Goal: Find specific page/section: Find specific page/section

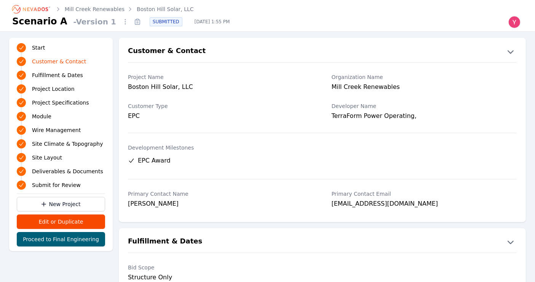
click at [98, 11] on link "Mill Creek Renewables" at bounding box center [95, 9] width 60 height 8
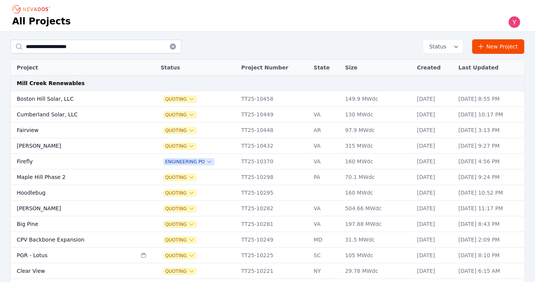
click at [171, 47] on icon at bounding box center [173, 46] width 6 height 6
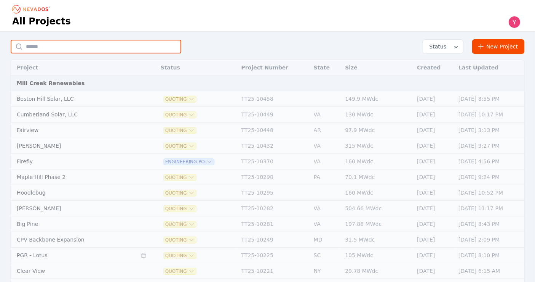
click at [152, 51] on input "text" at bounding box center [96, 47] width 171 height 14
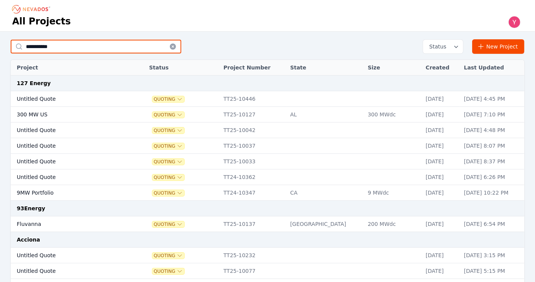
type input "**********"
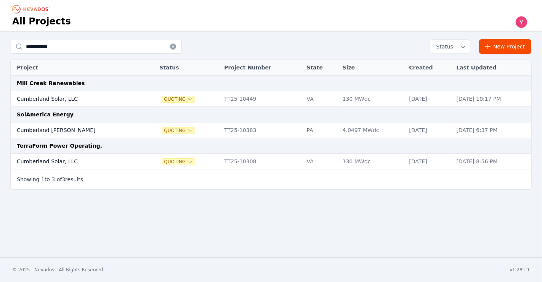
click at [101, 97] on td "Cumberland Solar, LLC" at bounding box center [77, 99] width 133 height 16
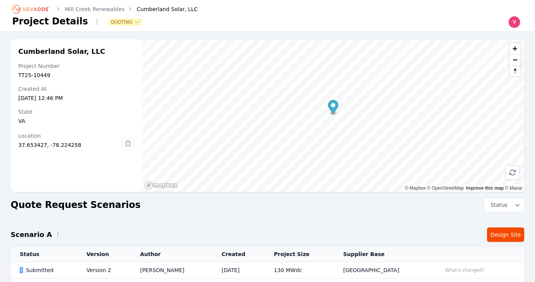
scroll to position [55, 0]
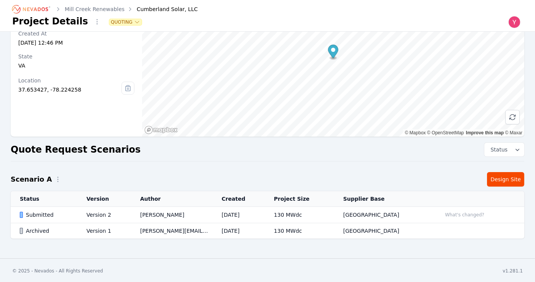
click at [87, 216] on td "Version 2" at bounding box center [104, 215] width 54 height 16
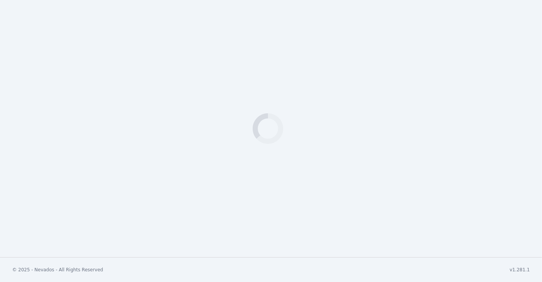
click at [87, 216] on div "Loading" at bounding box center [271, 128] width 542 height 257
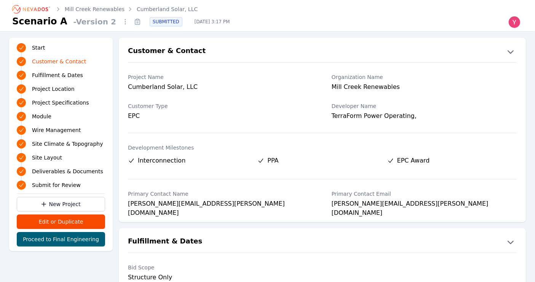
click at [135, 21] on icon at bounding box center [137, 22] width 5 height 5
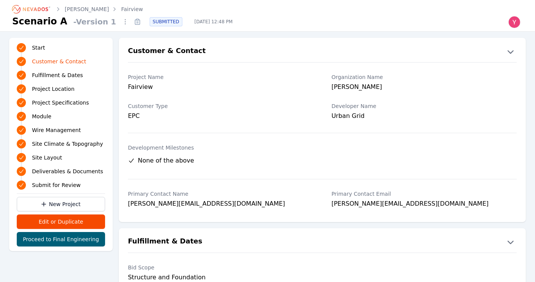
click at [131, 27] on button at bounding box center [137, 22] width 12 height 12
click at [131, 27] on button "Copied!" at bounding box center [137, 22] width 12 height 12
click at [156, 79] on label "Project Name" at bounding box center [221, 77] width 186 height 8
click at [35, 10] on icon "Breadcrumb" at bounding box center [35, 9] width 25 height 4
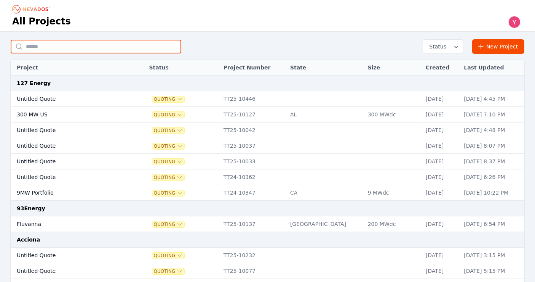
click at [90, 42] on input "text" at bounding box center [96, 47] width 171 height 14
type input "******"
